Goal: Information Seeking & Learning: Learn about a topic

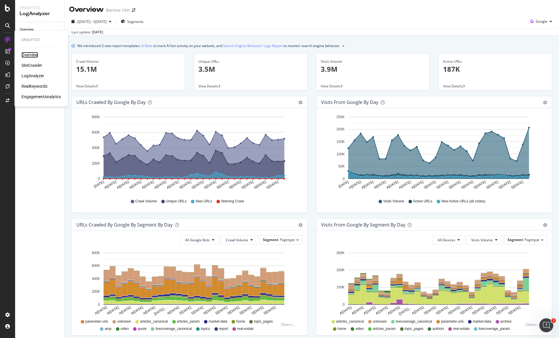
click at [31, 55] on div "Overview" at bounding box center [30, 55] width 17 height 6
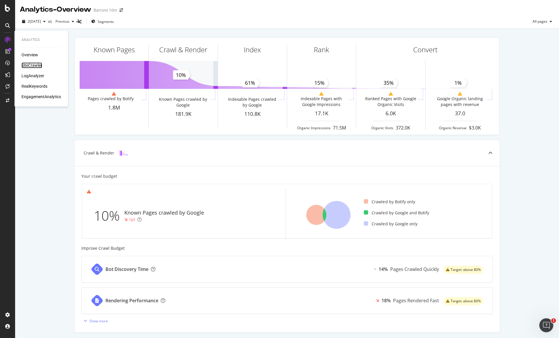
click at [25, 66] on div "SiteCrawler" at bounding box center [32, 66] width 21 height 6
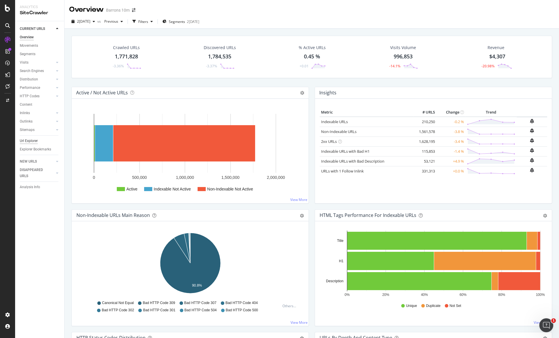
click at [31, 140] on div "Url Explorer" at bounding box center [29, 141] width 18 height 6
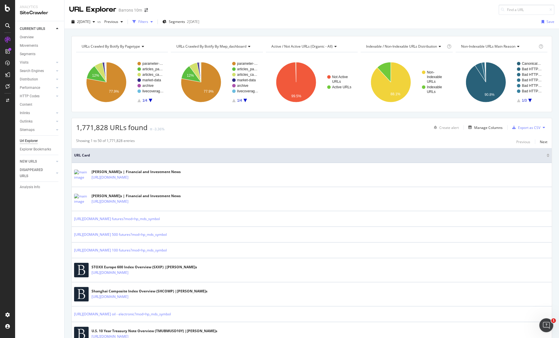
click at [148, 21] on div "Filters" at bounding box center [143, 21] width 10 height 5
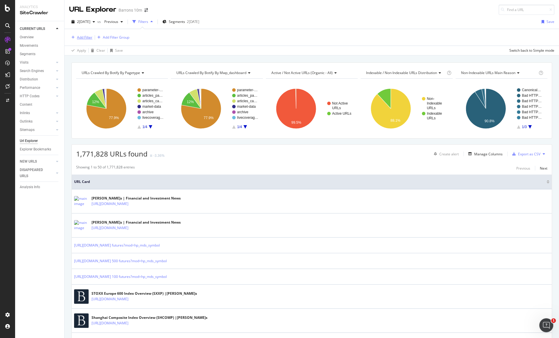
click at [86, 37] on div "Add Filter" at bounding box center [84, 37] width 15 height 5
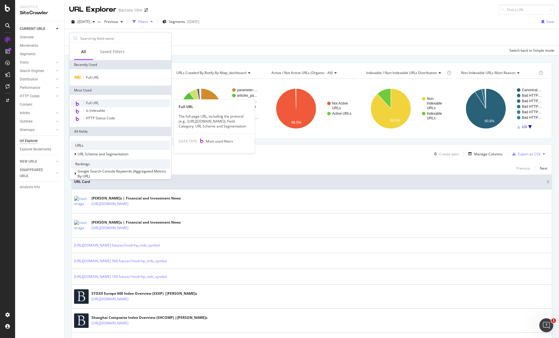
click at [102, 101] on div "Full URL" at bounding box center [120, 104] width 99 height 8
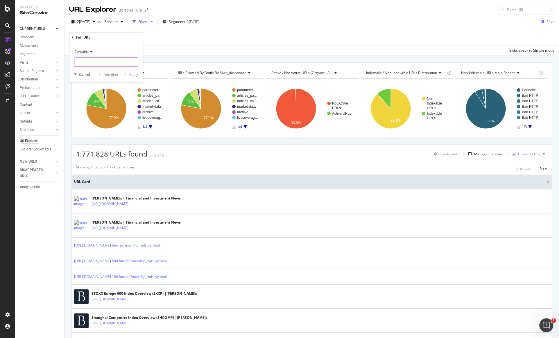
click at [91, 62] on input "text" at bounding box center [105, 62] width 63 height 9
paste input "?%25"
type input "?%25"
click at [123, 75] on div "button" at bounding box center [125, 74] width 8 height 3
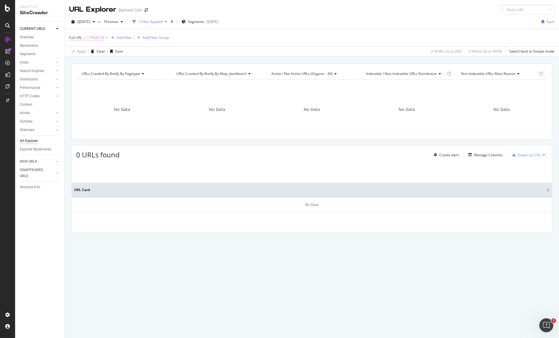
click at [92, 41] on span "^.*?%25.*$" at bounding box center [95, 38] width 18 height 8
click at [73, 38] on icon at bounding box center [73, 36] width 2 height 3
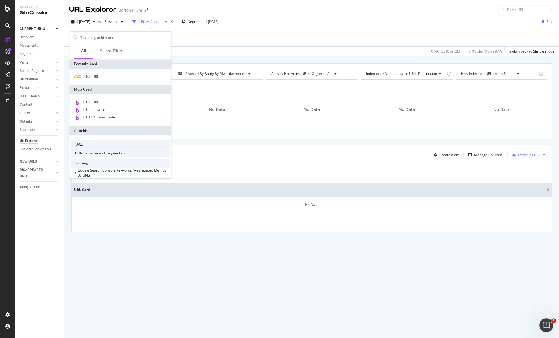
click at [79, 155] on span "URL Scheme and Segmentation" at bounding box center [103, 153] width 51 height 5
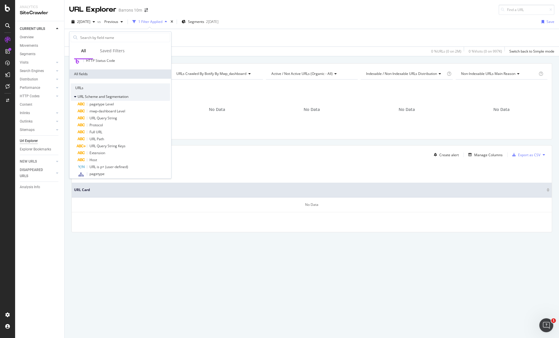
scroll to position [67, 0]
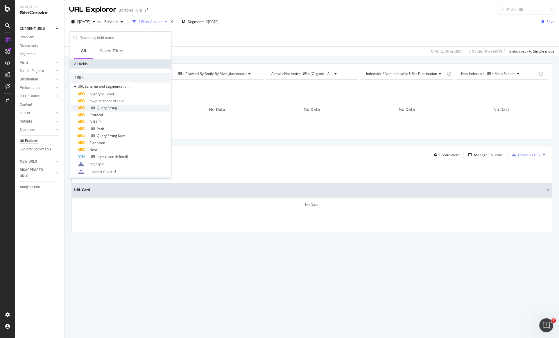
click at [111, 106] on span "URL Query String" at bounding box center [104, 108] width 28 height 5
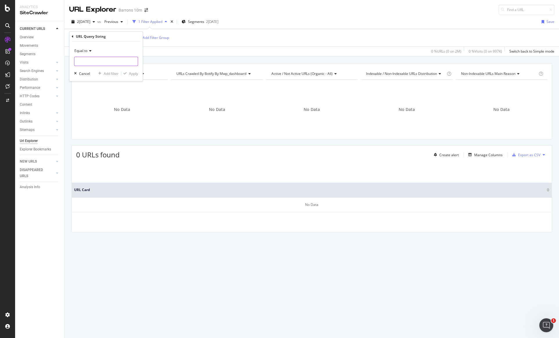
click at [114, 63] on input "text" at bounding box center [105, 61] width 63 height 9
click at [90, 52] on icon at bounding box center [90, 50] width 4 height 3
click at [88, 106] on span "Contains" at bounding box center [84, 108] width 14 height 5
click at [92, 60] on input "text" at bounding box center [105, 61] width 63 height 9
paste input "?%25"
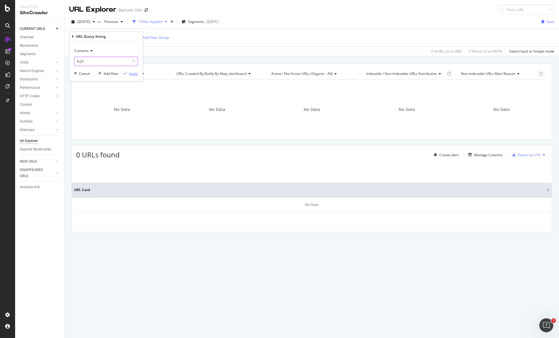
type input "%25"
click at [137, 75] on div "Apply" at bounding box center [133, 73] width 9 height 5
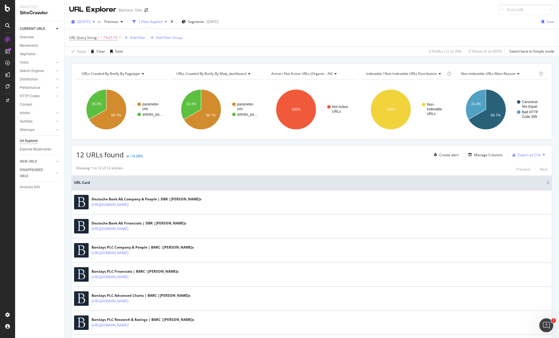
click at [93, 25] on div "[DATE]" at bounding box center [83, 21] width 28 height 9
click at [101, 47] on div "2025 Jul. 11th 10.0M URLs" at bounding box center [107, 44] width 69 height 8
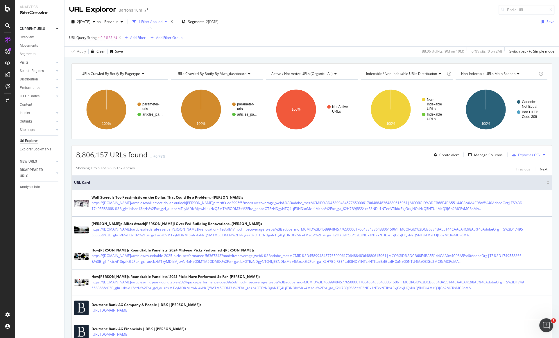
click at [94, 39] on span "URL Query String" at bounding box center [83, 37] width 28 height 5
click at [73, 35] on icon at bounding box center [73, 36] width 2 height 3
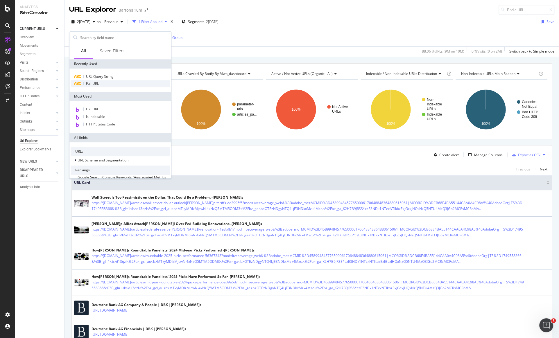
click at [89, 84] on span "Full URL" at bounding box center [92, 83] width 13 height 5
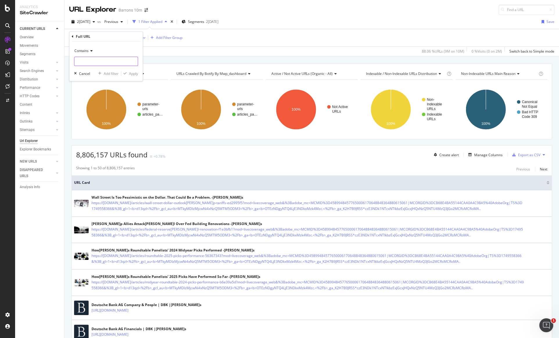
click at [100, 64] on input "text" at bounding box center [105, 61] width 63 height 9
paste input "give me"
type input "%25"
click at [122, 49] on div "Contains" at bounding box center [106, 50] width 64 height 9
click at [116, 42] on div "Contains %25 Cancel Add filter Apply" at bounding box center [106, 62] width 73 height 40
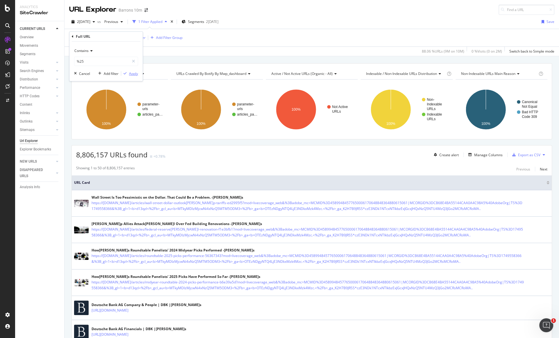
click at [131, 76] on div "Apply" at bounding box center [133, 73] width 9 height 5
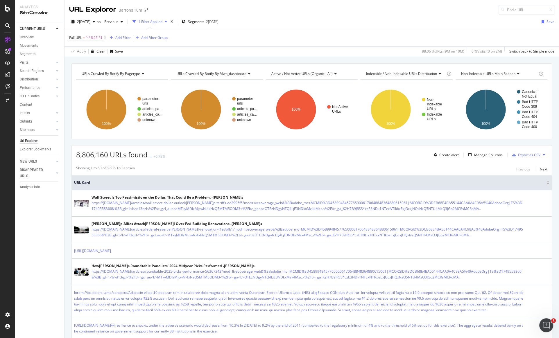
scroll to position [426, 0]
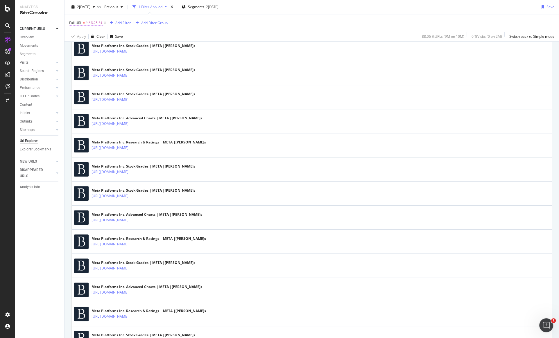
click at [91, 21] on span "^.*%25.*$" at bounding box center [94, 23] width 17 height 8
click at [116, 47] on input "%25" at bounding box center [101, 46] width 55 height 9
paste input "?%2525252525253"
type input "?%2525252525253"
click at [135, 61] on div "Apply" at bounding box center [133, 59] width 9 height 5
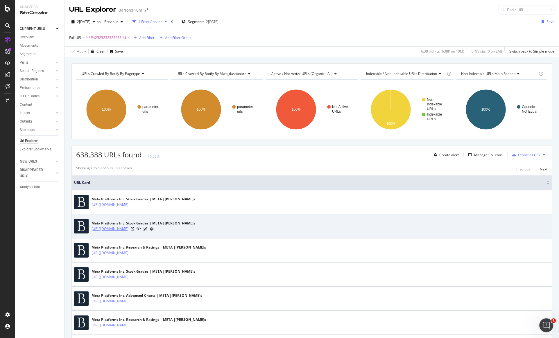
drag, startPoint x: 312, startPoint y: 231, endPoint x: 284, endPoint y: 229, distance: 28.3
click at [195, 229] on div "https://www.barrons.com/market-data/stocks/meta/stock-grader?%25252525253Bmod=s…" at bounding box center [144, 229] width 104 height 6
click at [287, 234] on td "Meta Platforms Inc. Stock Grades | META | Barron's https://www.barrons.com/mark…" at bounding box center [312, 227] width 480 height 24
drag, startPoint x: 311, startPoint y: 232, endPoint x: 295, endPoint y: 231, distance: 16.0
click at [295, 231] on div "Meta Platforms Inc. Stock Grades | META | Barron's https://www.barrons.com/mark…" at bounding box center [312, 226] width 476 height 15
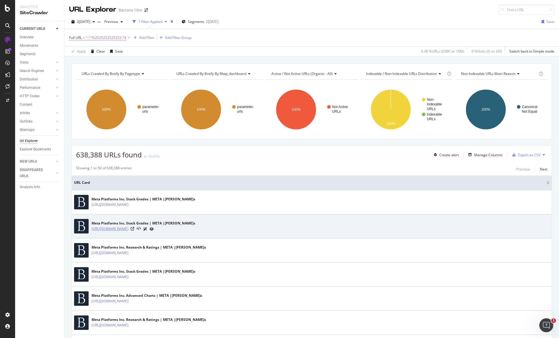
drag, startPoint x: 311, startPoint y: 231, endPoint x: 284, endPoint y: 229, distance: 26.8
click at [284, 229] on div "Meta Platforms Inc. Stock Grades | META | Barron's https://www.barrons.com/mark…" at bounding box center [312, 226] width 476 height 15
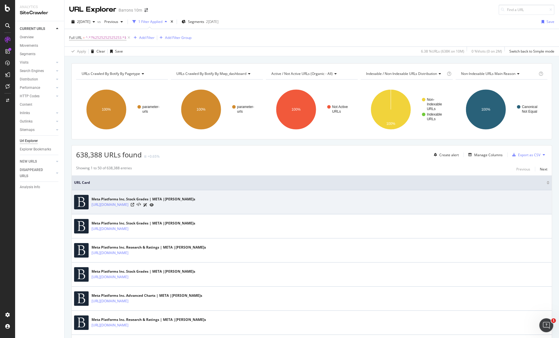
copy link "mod=searchbar"
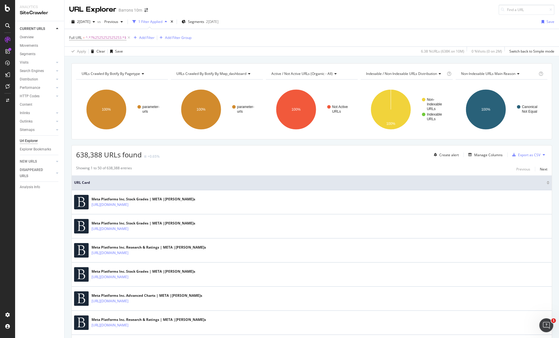
click at [93, 35] on span "^.*?%2525252525253.*$" at bounding box center [106, 38] width 41 height 8
click at [95, 57] on input "?%2525252525253" at bounding box center [101, 61] width 55 height 9
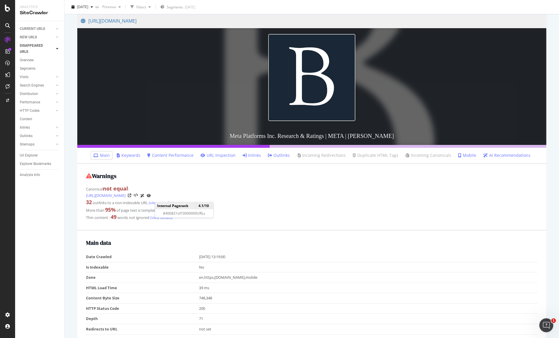
scroll to position [49, 0]
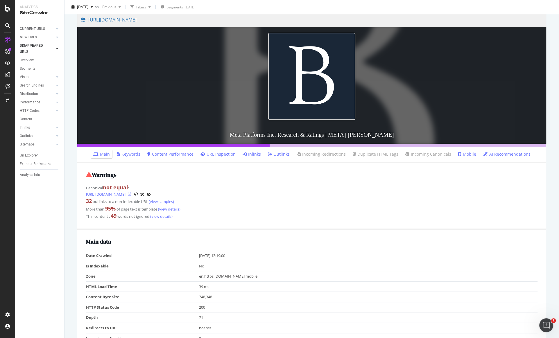
click at [131, 196] on icon at bounding box center [129, 194] width 3 height 3
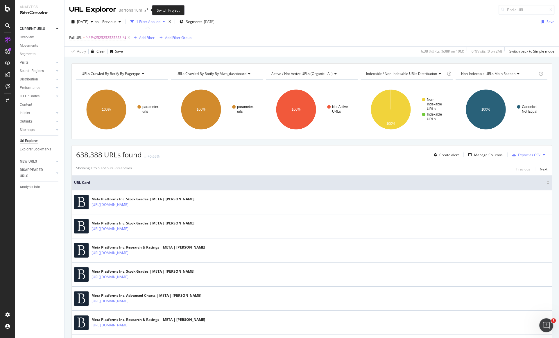
click at [142, 10] on span at bounding box center [146, 10] width 8 height 4
click at [145, 11] on icon "arrow-right-arrow-left" at bounding box center [146, 10] width 3 height 4
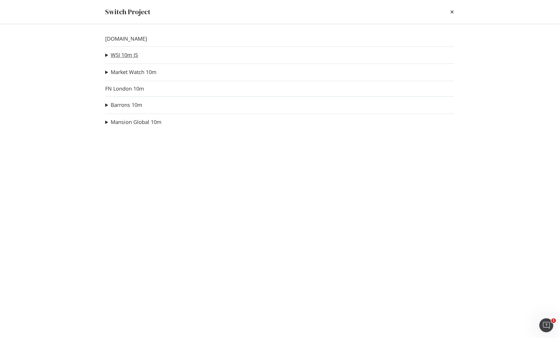
click at [124, 54] on link "WSJ 10m JS" at bounding box center [124, 55] width 27 height 6
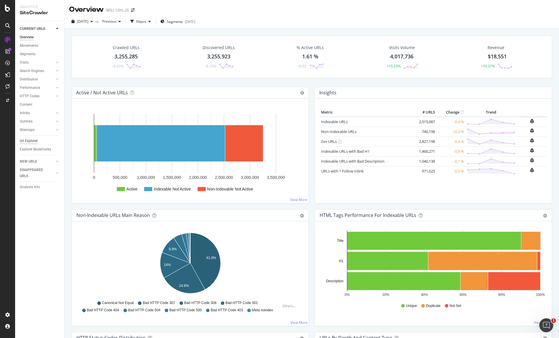
click at [33, 142] on div "Url Explorer" at bounding box center [29, 141] width 18 height 6
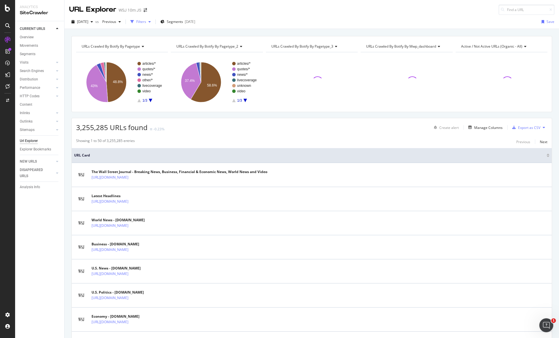
click at [146, 23] on div "Filters" at bounding box center [141, 21] width 10 height 5
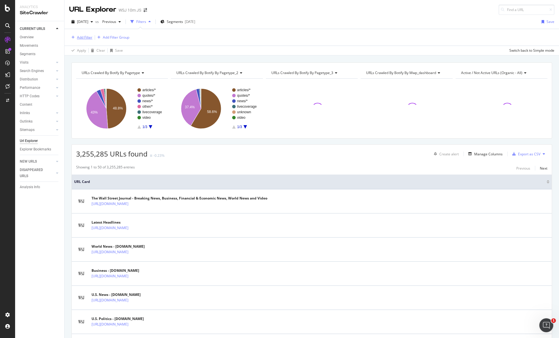
click at [83, 38] on div "Add Filter" at bounding box center [84, 37] width 15 height 5
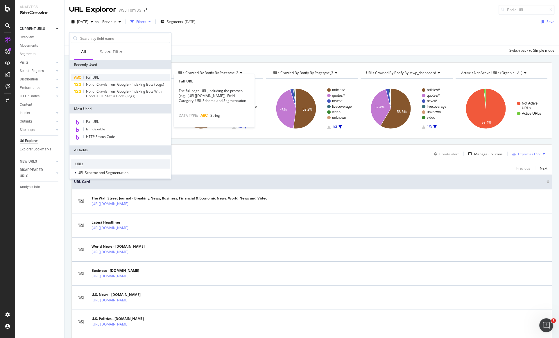
click at [90, 79] on span "Full URL" at bounding box center [92, 77] width 13 height 5
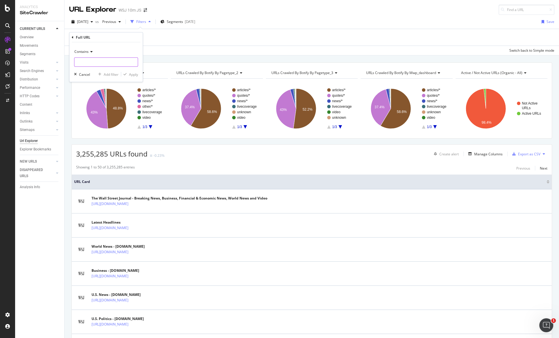
click at [94, 60] on input "text" at bounding box center [105, 62] width 63 height 9
paste input "https://app.botify.com/barrons-group/barrons-10m/crawl/explorer?context=%7B%22f…"
type input "https://app.botify.com/barrons-group/barrons-10m/crawl/explorer?context=%7B%22f…"
paste input "mod=searchbar"
type input "mod=searchbar"
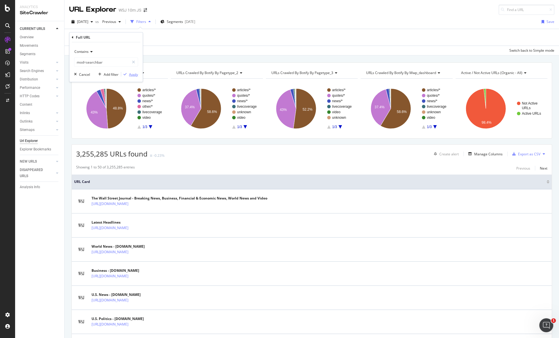
click at [133, 76] on div "Apply" at bounding box center [133, 74] width 9 height 5
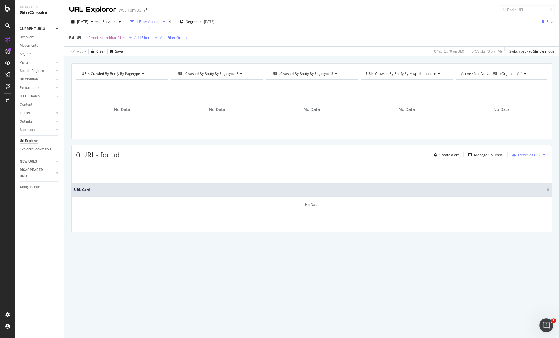
click at [99, 35] on span "^.*mod=searchbar.*$" at bounding box center [104, 38] width 36 height 8
click at [100, 61] on input "mod=searchbar" at bounding box center [101, 61] width 55 height 9
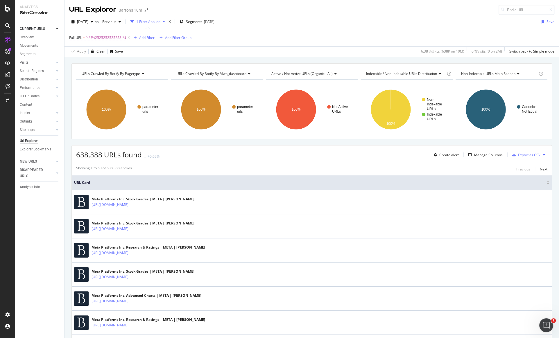
click at [108, 38] on span "^.*?%2525252525253.*$" at bounding box center [106, 38] width 41 height 8
click at [112, 63] on input "?%2525252525253" at bounding box center [101, 61] width 55 height 9
paste input "mod=searchbar"
type input "mod=searchbar"
click at [131, 73] on div "Apply" at bounding box center [133, 73] width 9 height 5
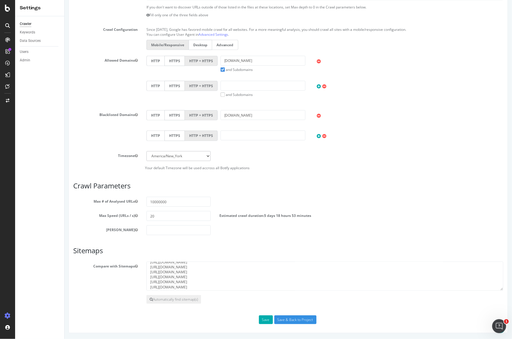
scroll to position [20, 0]
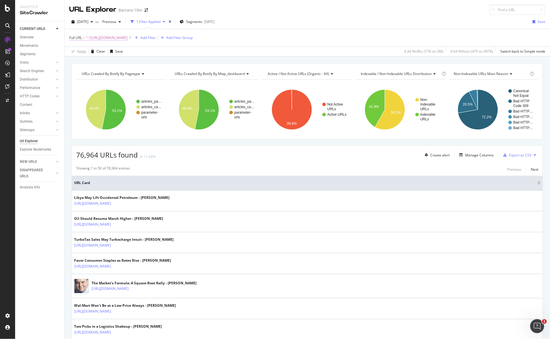
click at [128, 40] on span "^.*[URL][DOMAIN_NAME]" at bounding box center [107, 38] width 42 height 8
click at [120, 63] on input "https://www.barrons.com/articles/SB" at bounding box center [101, 61] width 55 height 9
type input "/currencies/"
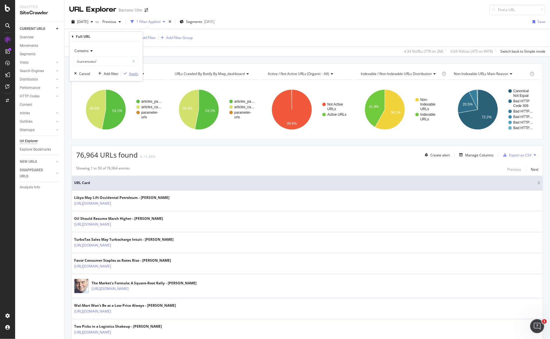
click at [135, 74] on div "Apply" at bounding box center [133, 73] width 9 height 5
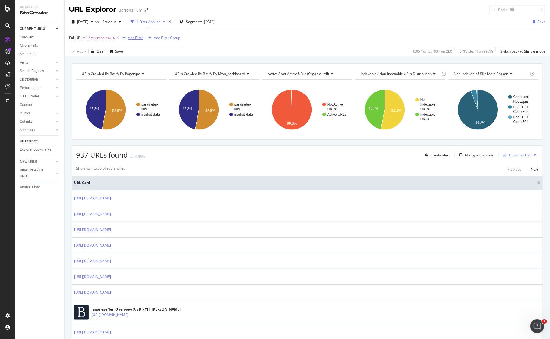
click at [136, 40] on div "Add Filter" at bounding box center [131, 38] width 23 height 6
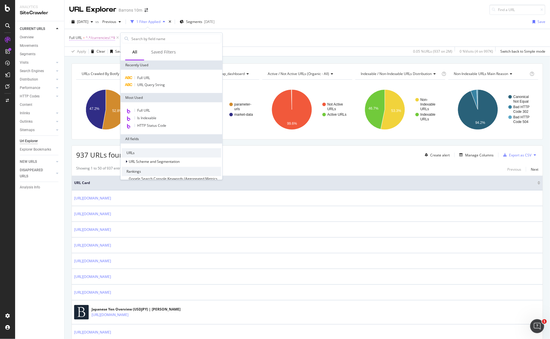
click at [92, 40] on span "^.*/currencies/.*$" at bounding box center [100, 38] width 29 height 8
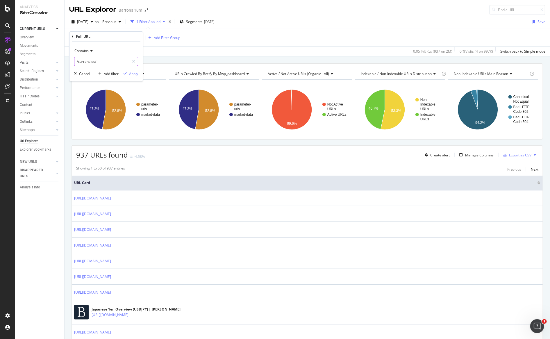
click at [107, 63] on input "/currencies/" at bounding box center [101, 61] width 55 height 9
paste input "ilseur"
type input "/currencies/ilseur"
click at [131, 74] on div "Apply" at bounding box center [133, 73] width 9 height 5
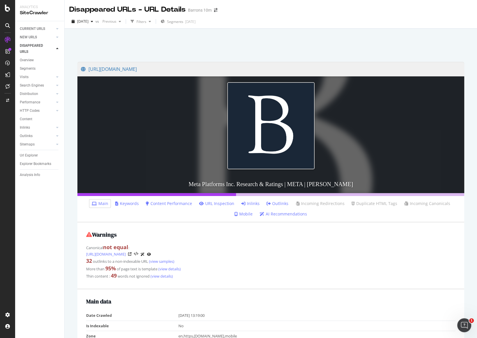
scroll to position [49, 0]
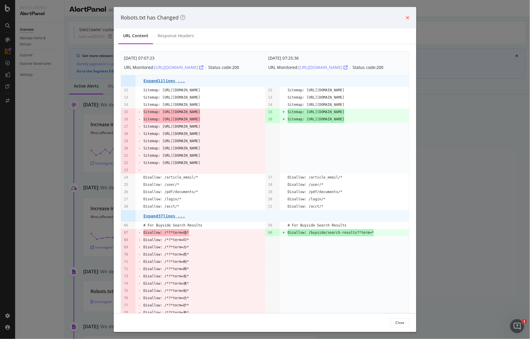
click at [406, 19] on icon "times" at bounding box center [407, 17] width 3 height 5
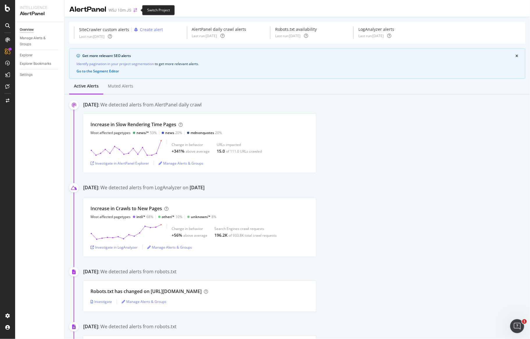
click at [137, 10] on icon "arrow-right-arrow-left" at bounding box center [134, 10] width 3 height 4
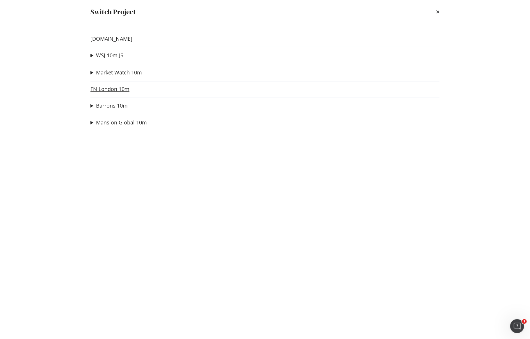
click at [102, 90] on link "FN London 10m" at bounding box center [109, 89] width 39 height 6
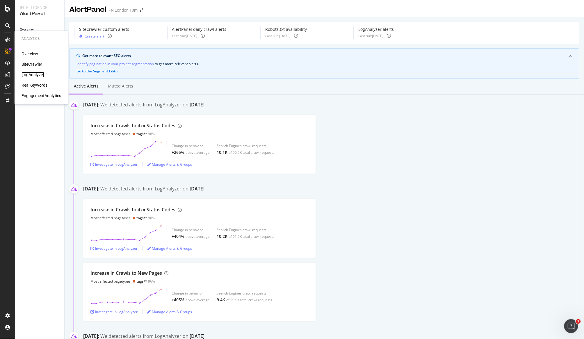
click at [32, 74] on div "LogAnalyzer" at bounding box center [33, 75] width 23 height 6
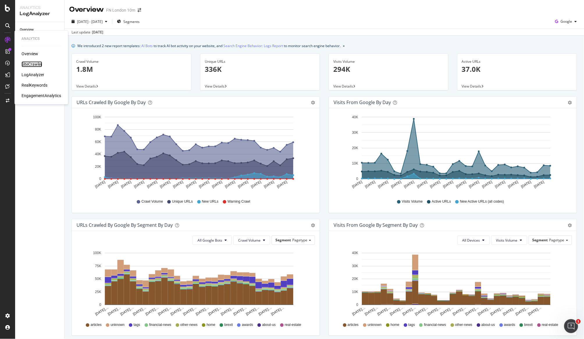
click at [29, 62] on div "SiteCrawler" at bounding box center [32, 64] width 21 height 6
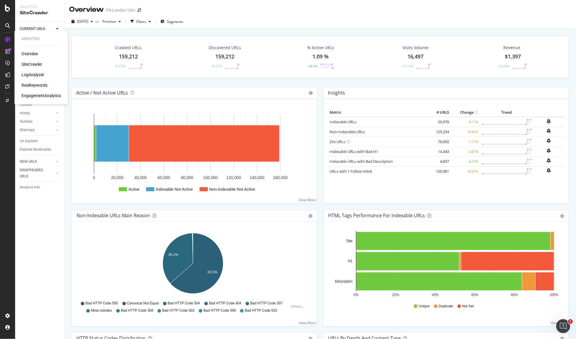
click at [34, 53] on div "Overview" at bounding box center [30, 54] width 17 height 6
